Goal: Task Accomplishment & Management: Use online tool/utility

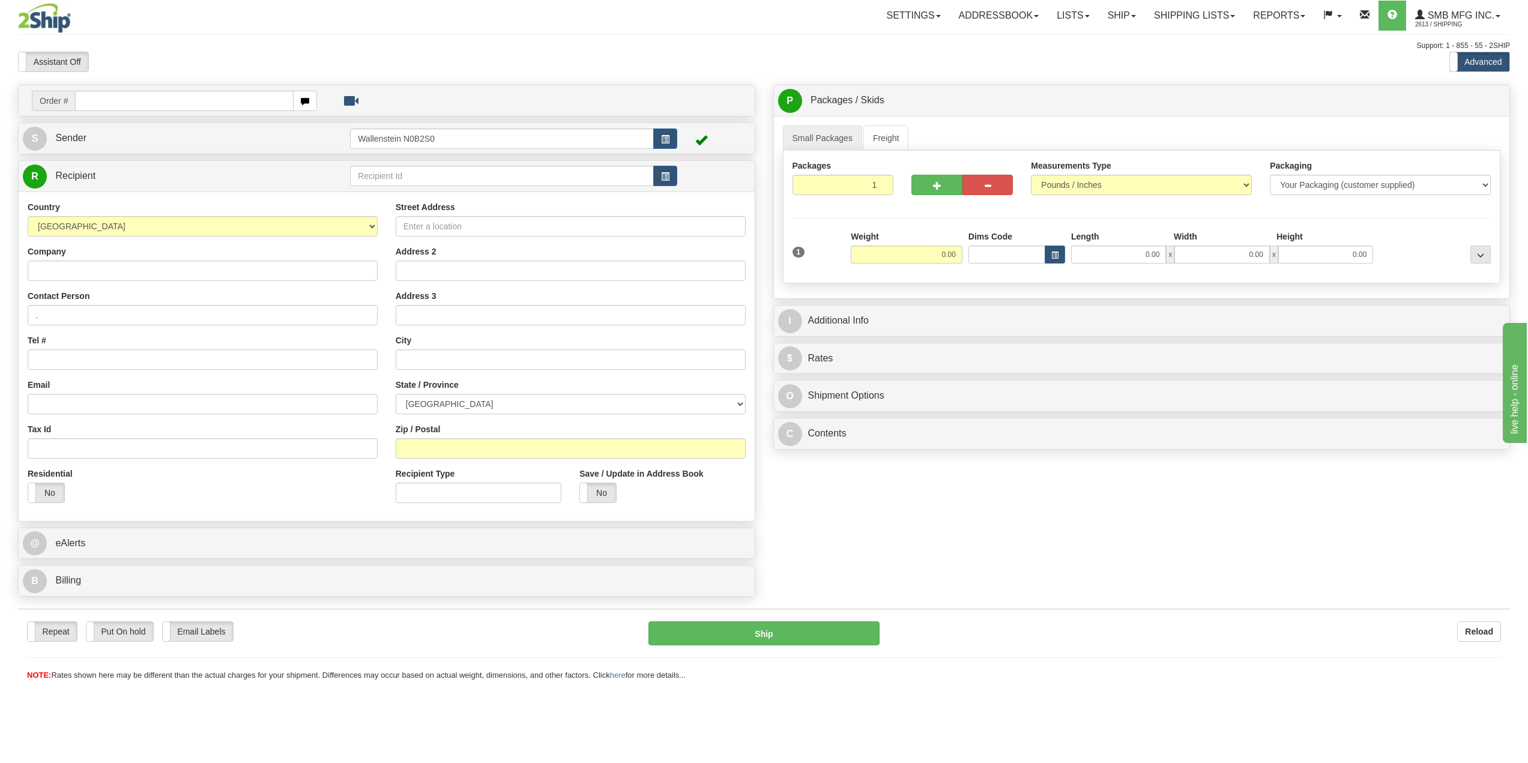
click at [201, 57] on div "Assistant On Assistant Off Do a return Do a return" at bounding box center [323, 62] width 629 height 20
click at [477, 441] on input "Zip / Postal" at bounding box center [571, 448] width 350 height 20
paste input "G0S 1W0"
type input "G0S 1W0"
click at [491, 404] on select "[GEOGRAPHIC_DATA] [GEOGRAPHIC_DATA] [GEOGRAPHIC_DATA] [GEOGRAPHIC_DATA] [GEOGRA…" at bounding box center [571, 404] width 350 height 20
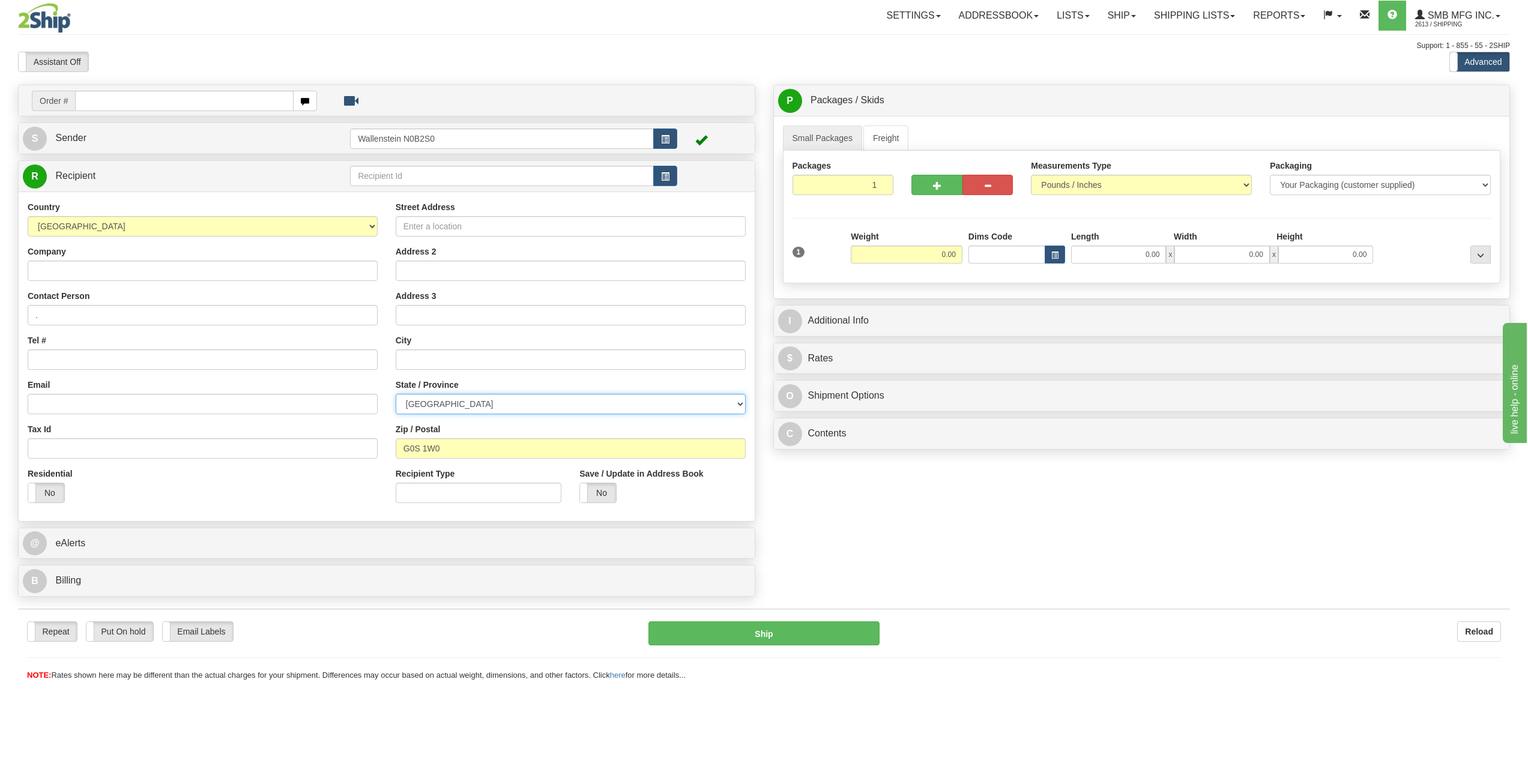
click at [491, 404] on select "[GEOGRAPHIC_DATA] [GEOGRAPHIC_DATA] [GEOGRAPHIC_DATA] [GEOGRAPHIC_DATA] [GEOGRA…" at bounding box center [571, 404] width 350 height 20
select select "QC"
click at [491, 404] on select "[GEOGRAPHIC_DATA] [GEOGRAPHIC_DATA] [GEOGRAPHIC_DATA] [GEOGRAPHIC_DATA] [GEOGRA…" at bounding box center [571, 404] width 350 height 20
click at [529, 220] on input "Street Address" at bounding box center [571, 226] width 350 height 20
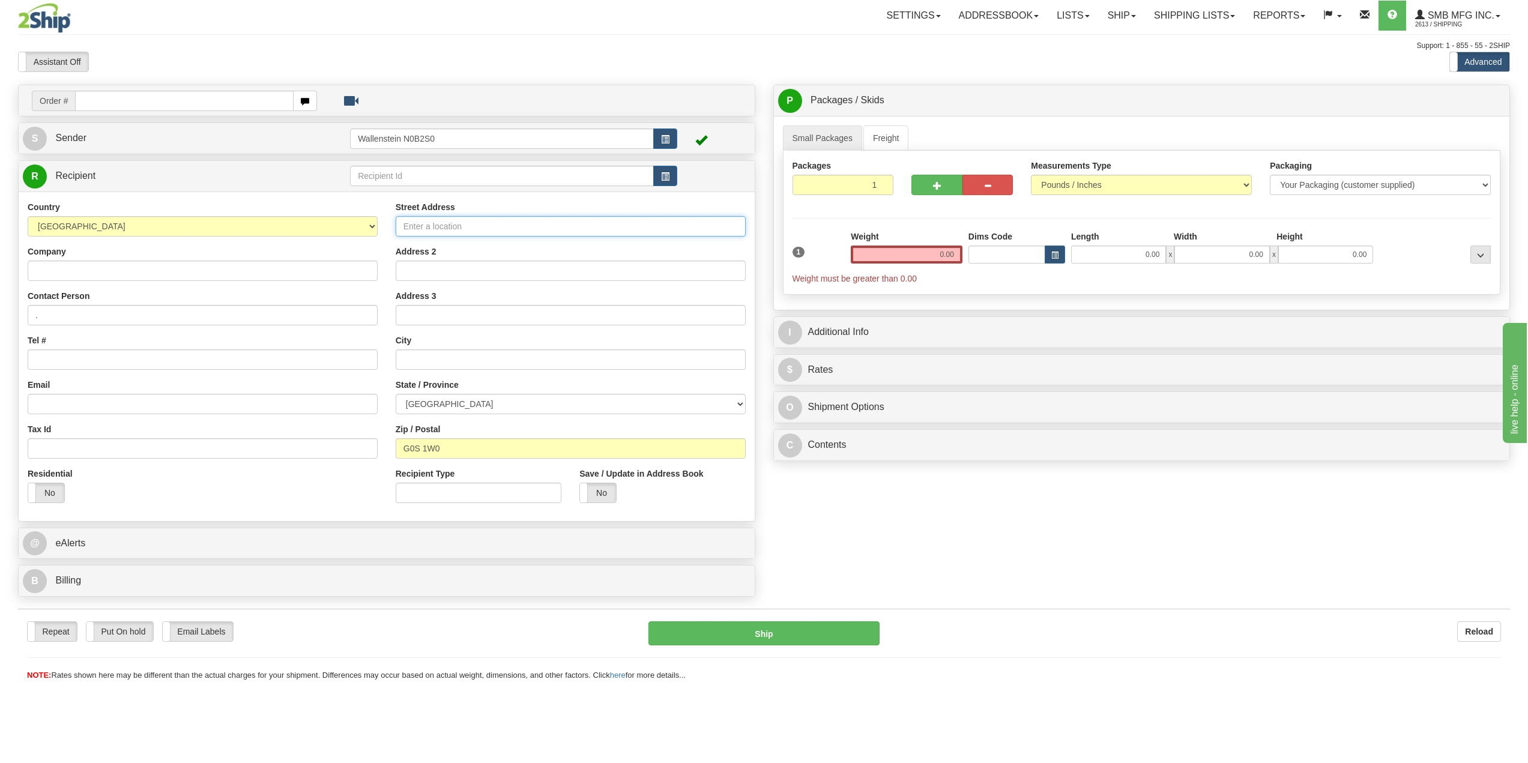
paste input "[STREET_ADDRESS]"
type input "[STREET_ADDRESS]"
click at [488, 357] on input "text" at bounding box center [571, 359] width 350 height 20
type input "St [PERSON_NAME]"
click at [969, 532] on div "Order # S Sender" at bounding box center [764, 344] width 1510 height 518
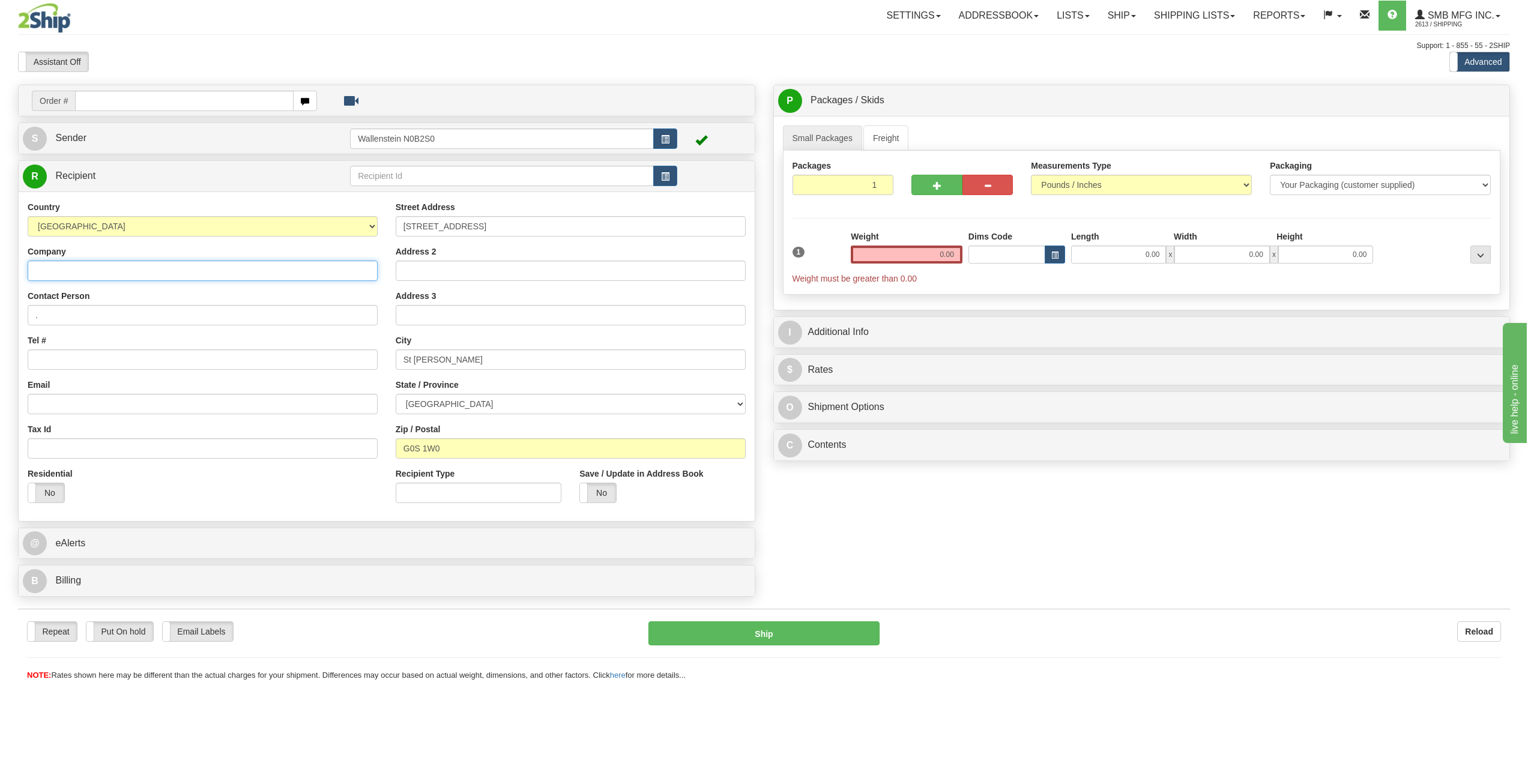
click at [79, 271] on input "Company" at bounding box center [203, 271] width 350 height 20
type input "534qtg4y7u"
click at [902, 259] on input "0.00" at bounding box center [907, 255] width 112 height 18
type input "0.00"
drag, startPoint x: 112, startPoint y: 269, endPoint x: 0, endPoint y: 267, distance: 112.3
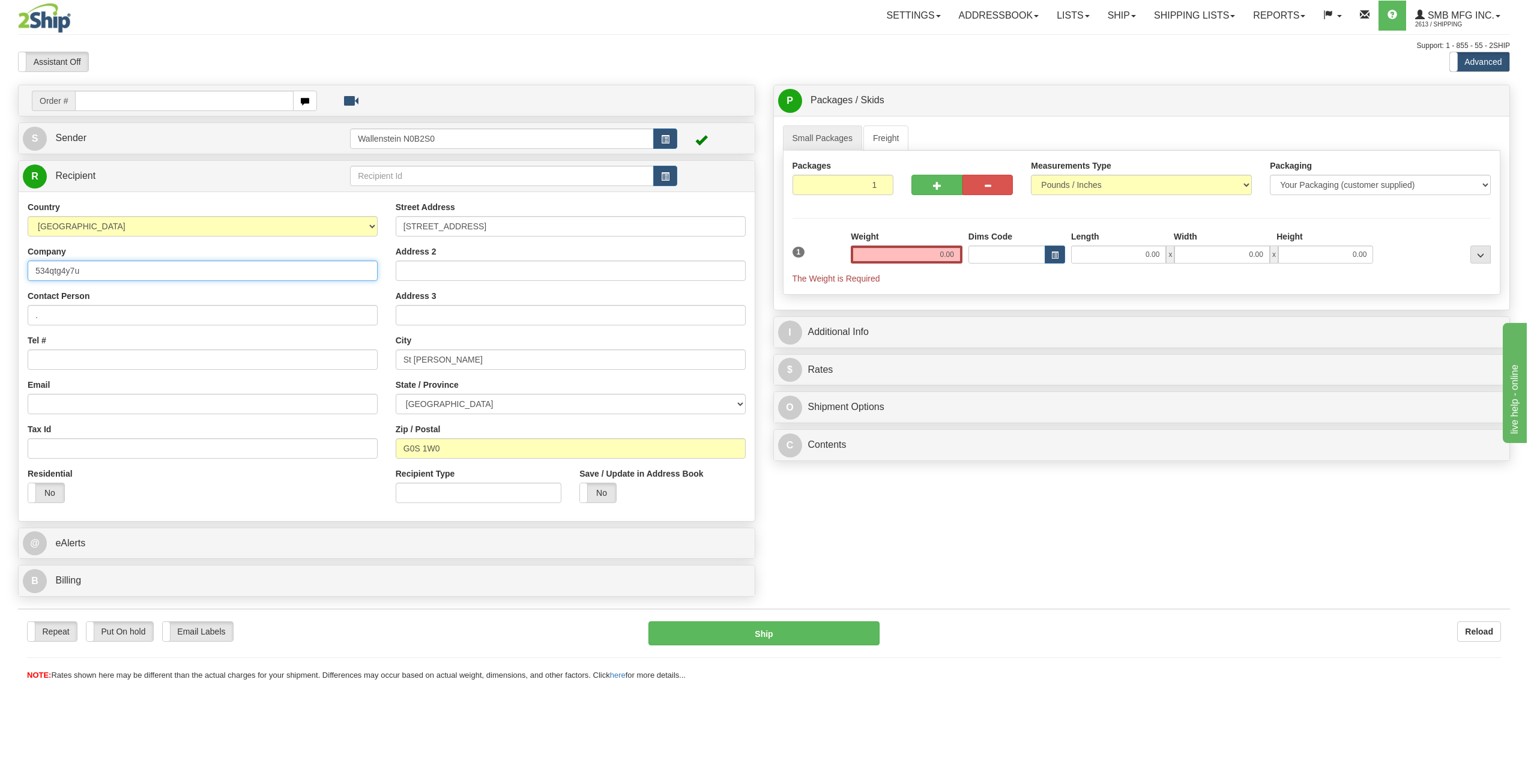
click at [0, 266] on div "Toggle navigation Settings Shipping Preferences Fields Preferences New" at bounding box center [764, 381] width 1528 height 763
type input "Breton"
click at [928, 254] on input "0.00" at bounding box center [907, 255] width 112 height 18
drag, startPoint x: 926, startPoint y: 253, endPoint x: 1037, endPoint y: 237, distance: 112.8
click at [1001, 241] on div "1 Weight 0.00 Dims Code 0.00" at bounding box center [1141, 258] width 705 height 54
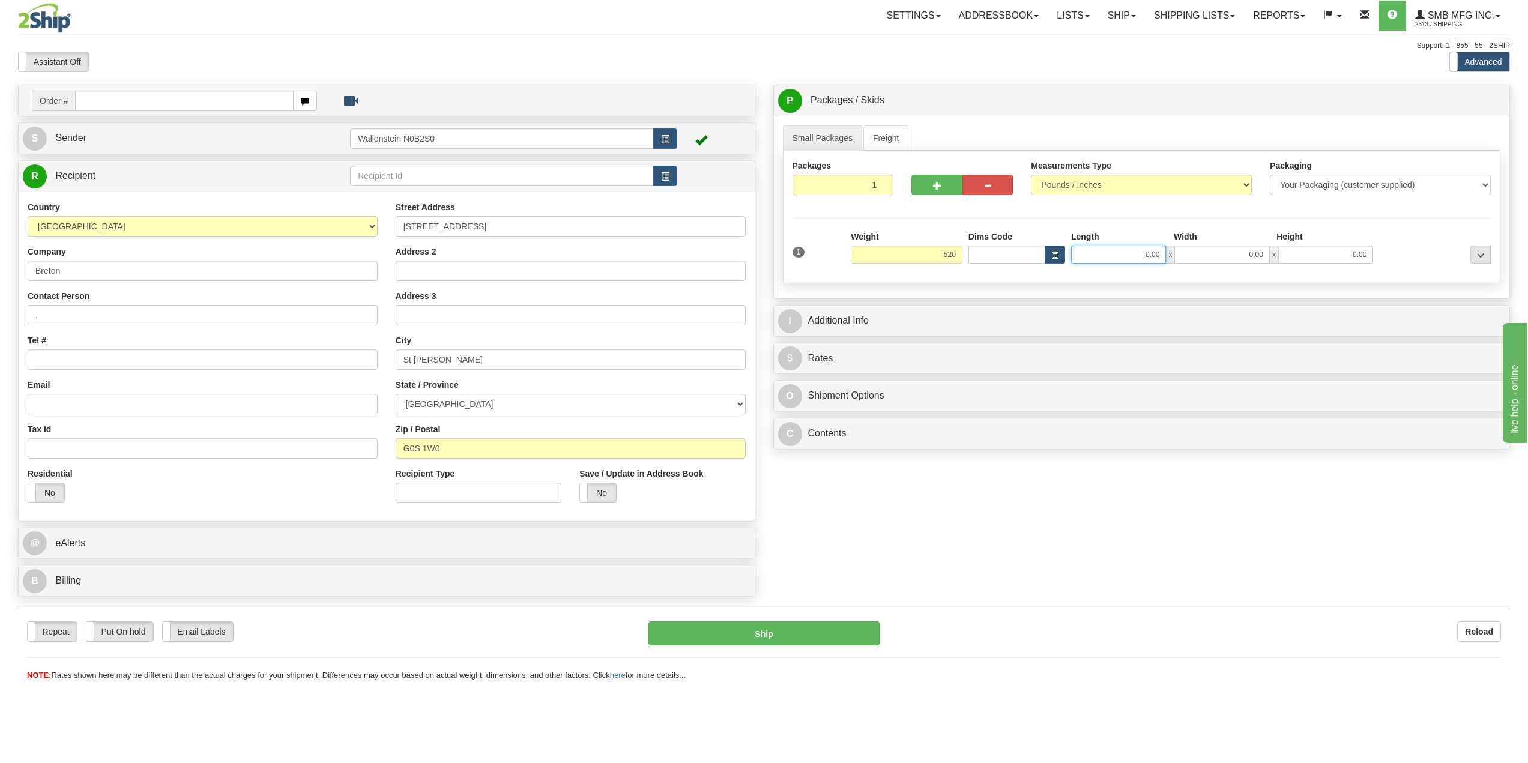
click at [1118, 258] on input "0.00" at bounding box center [1118, 255] width 95 height 18
type input "520.00"
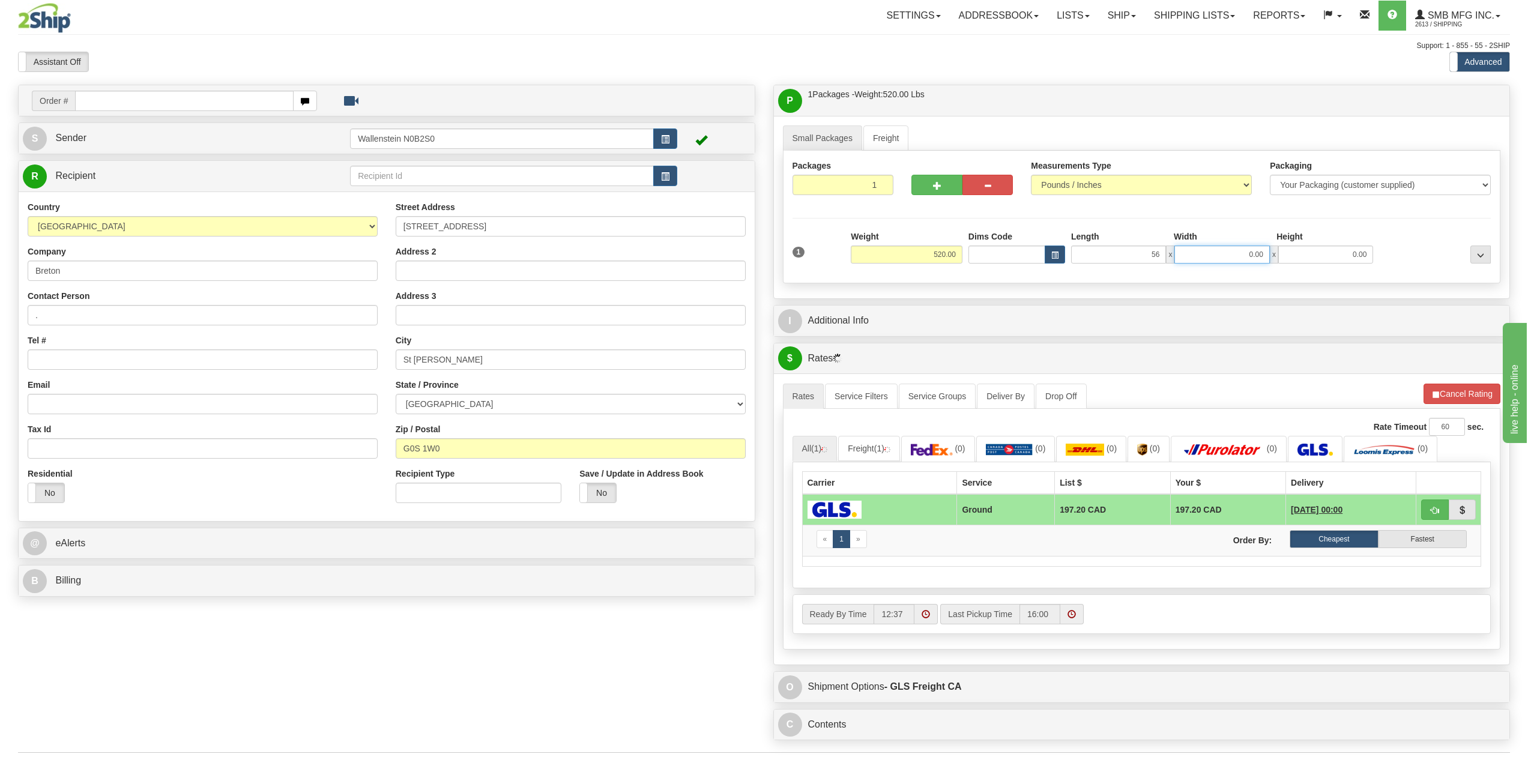
type input "56.00"
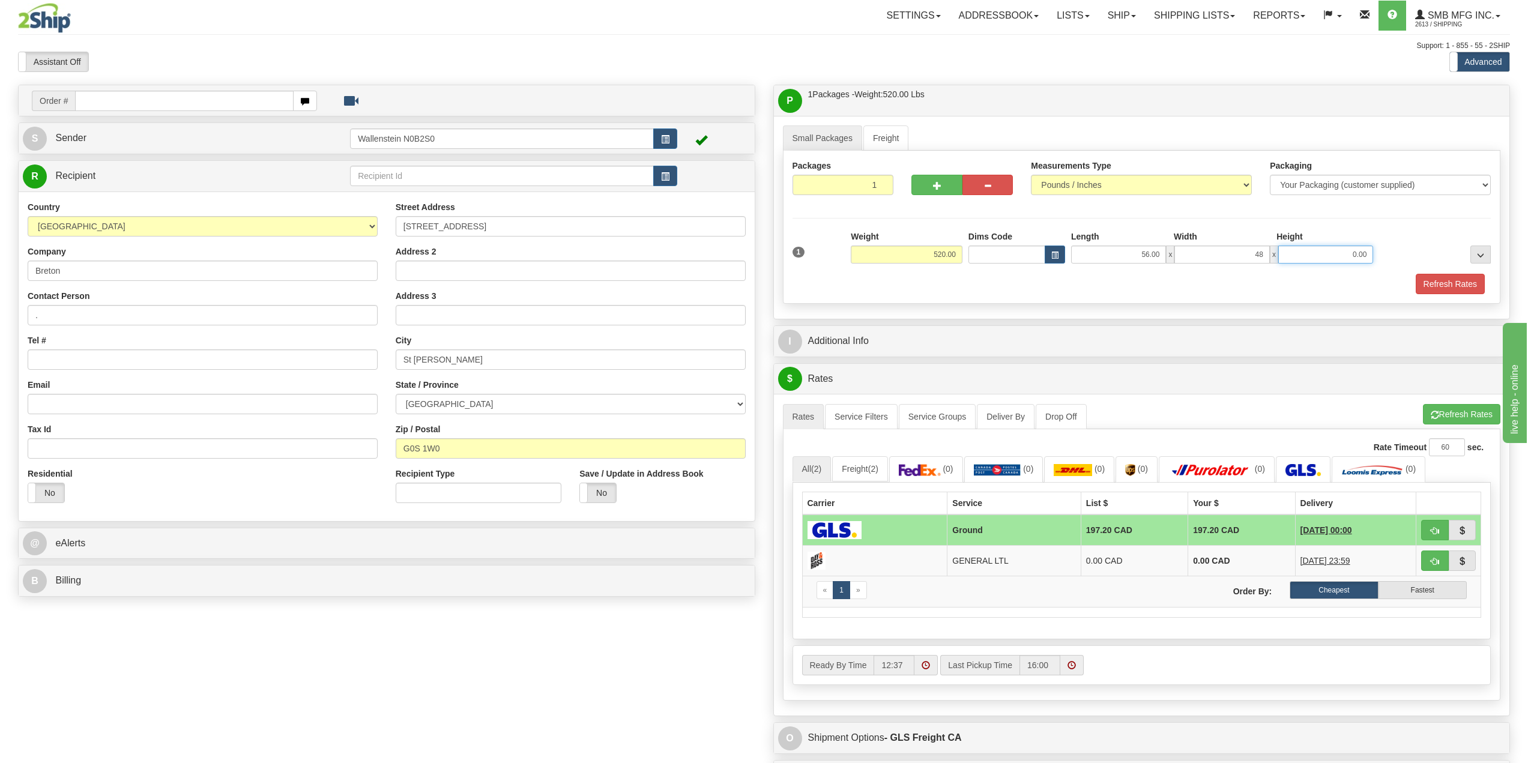
type input "48.00"
type input "72.00"
click at [1437, 279] on button "Refresh Rates" at bounding box center [1450, 284] width 69 height 20
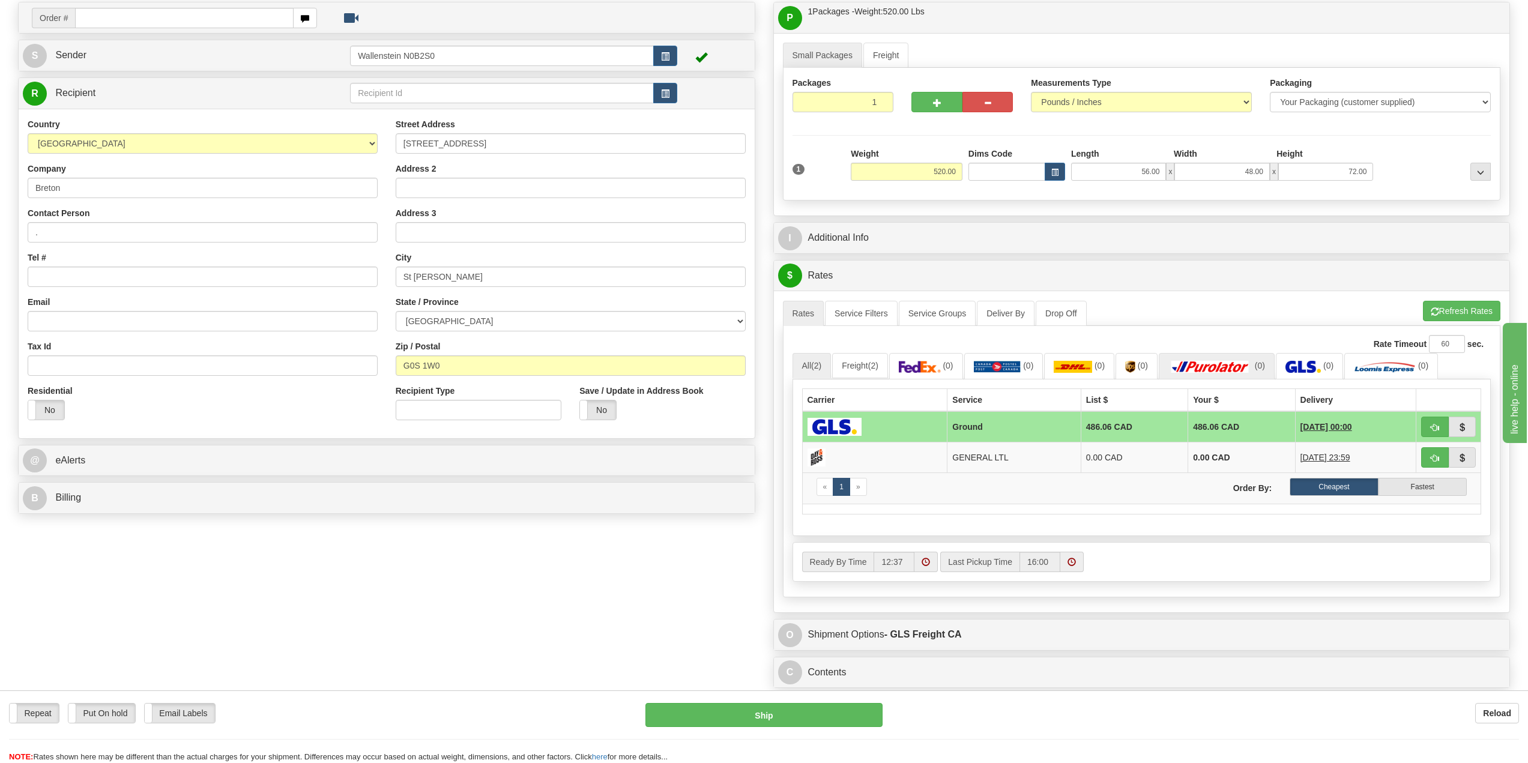
scroll to position [120, 0]
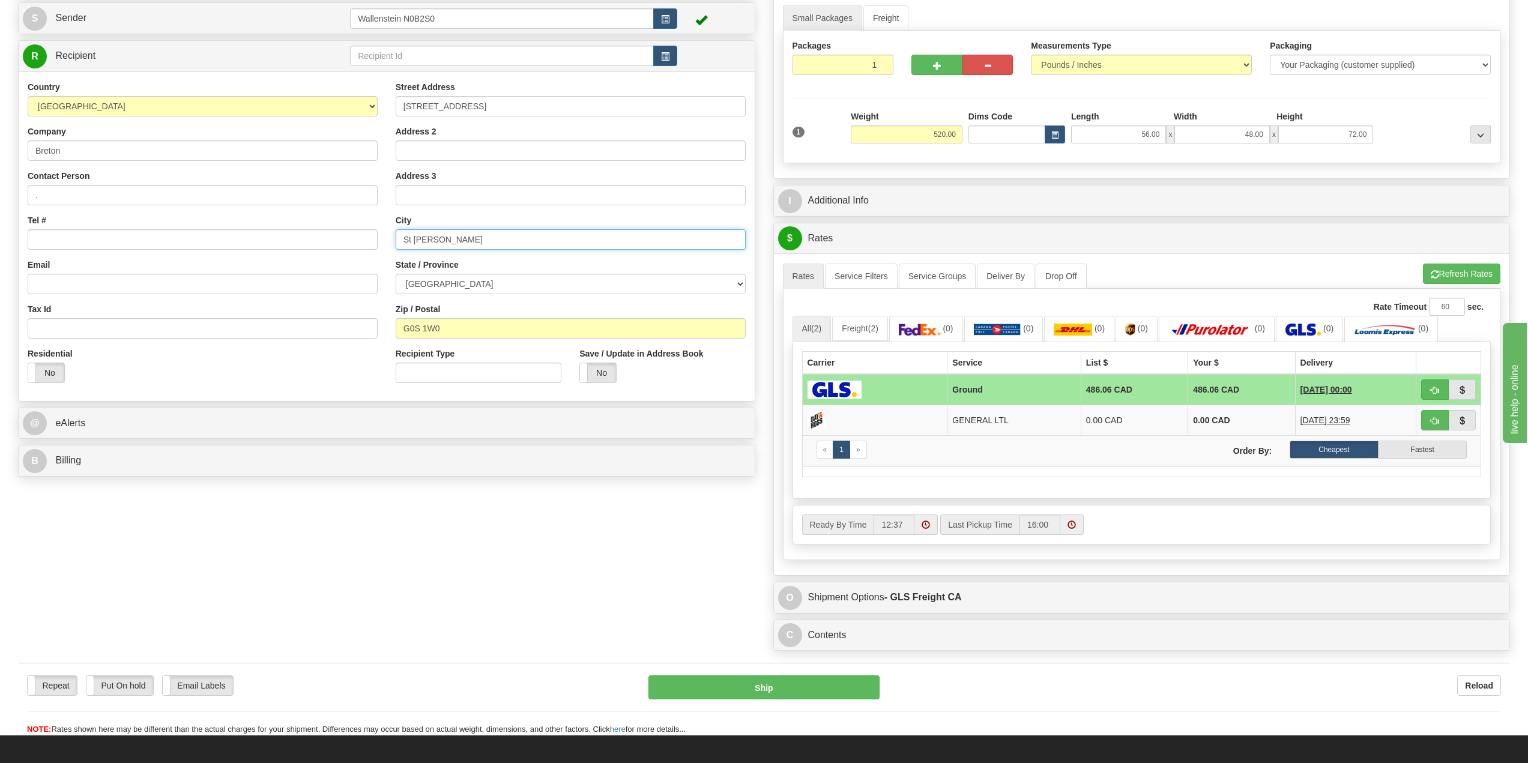
click at [529, 233] on input "St [PERSON_NAME]" at bounding box center [571, 239] width 350 height 20
type input "St [PERSON_NAME]"
drag, startPoint x: 487, startPoint y: 240, endPoint x: 591, endPoint y: 219, distance: 105.8
click at [590, 220] on div "City St [PERSON_NAME]" at bounding box center [571, 231] width 350 height 35
click at [136, 237] on input "Tel #" at bounding box center [203, 239] width 350 height 20
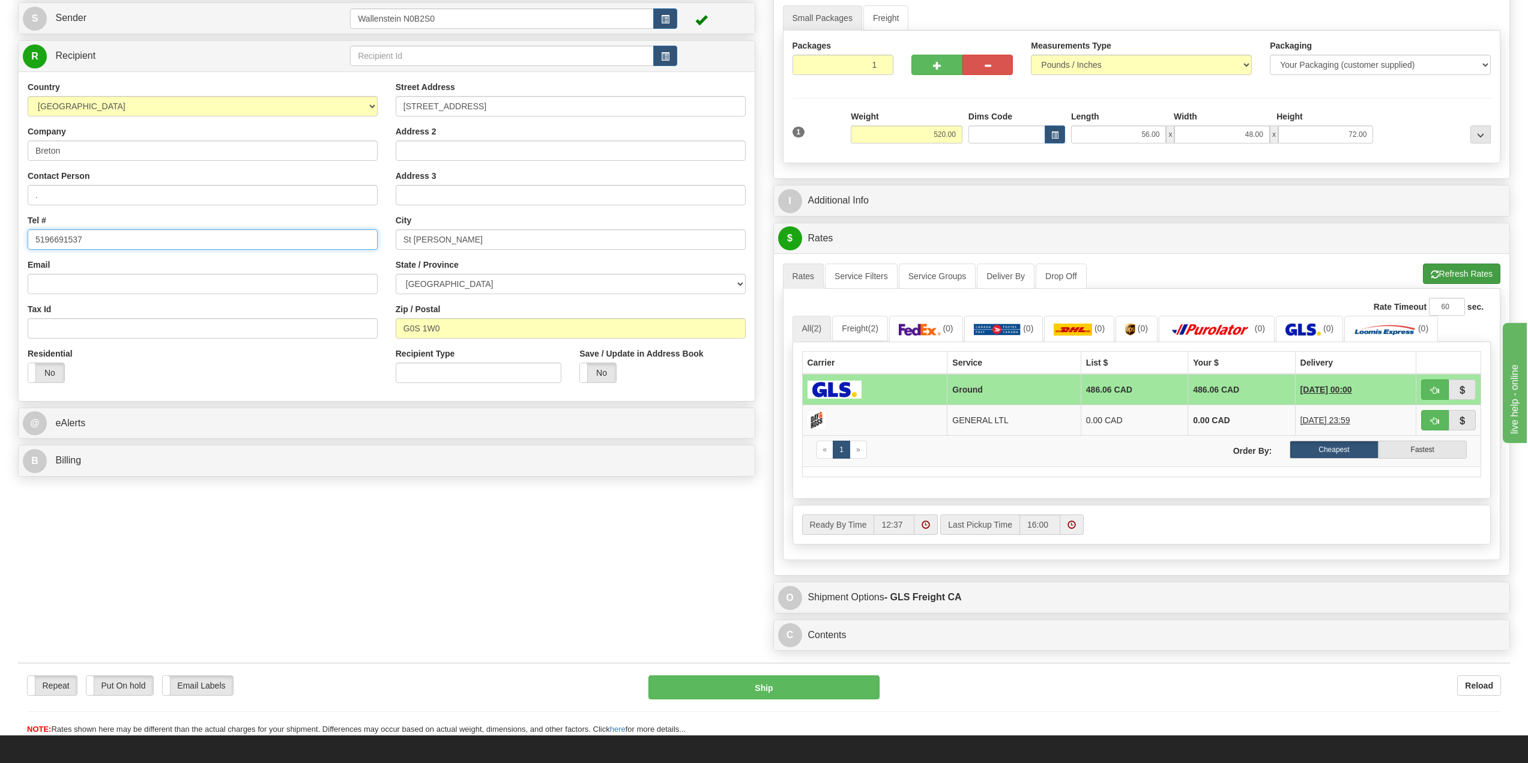
type input "5196691537"
click at [1473, 271] on button "Refresh Rates" at bounding box center [1461, 274] width 77 height 20
